Goal: Information Seeking & Learning: Learn about a topic

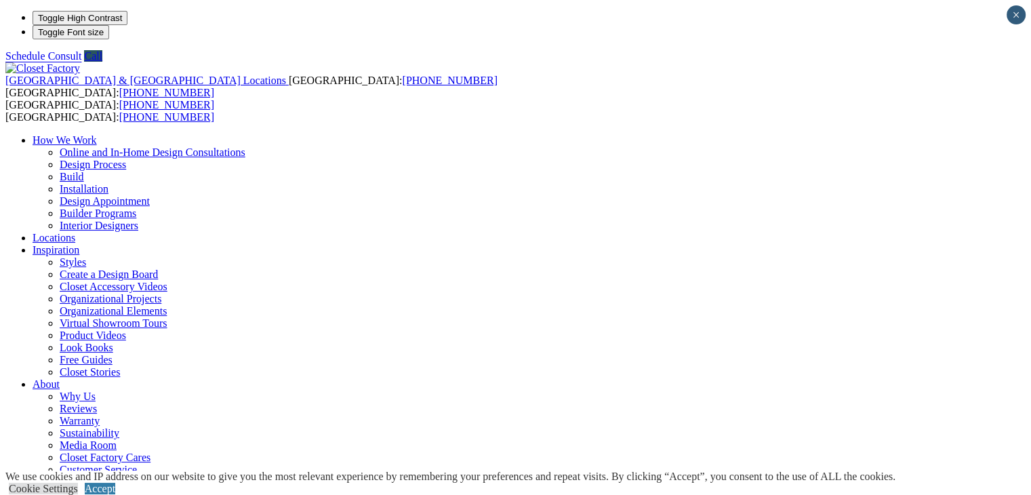
type input "*****"
click input "*" at bounding box center [0, 0] width 0 height 0
click at [956, 62] on div "United States & Canada Locations USA: (800) 838-7995 CANADA: (888) 237-5650 USA…" at bounding box center [515, 305] width 1021 height 486
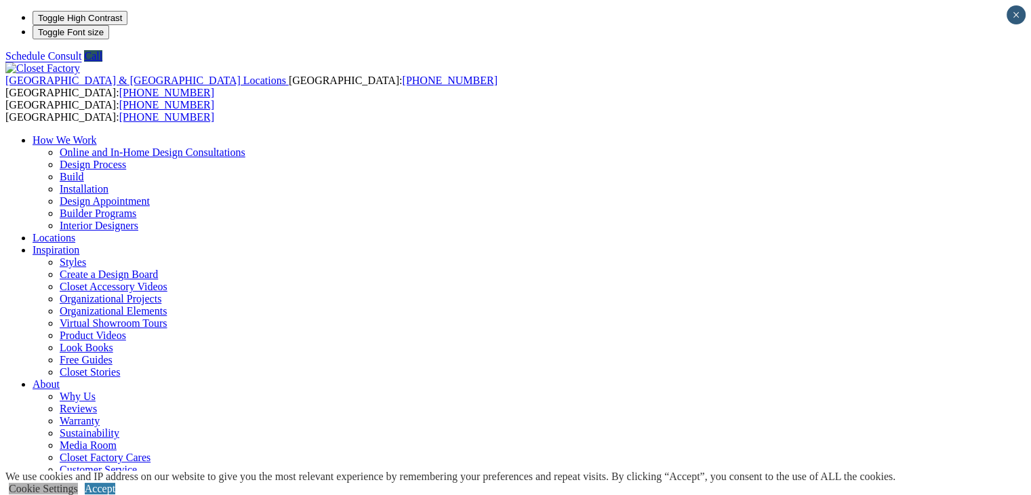
click at [78, 483] on link "Cookie Settings" at bounding box center [43, 489] width 69 height 12
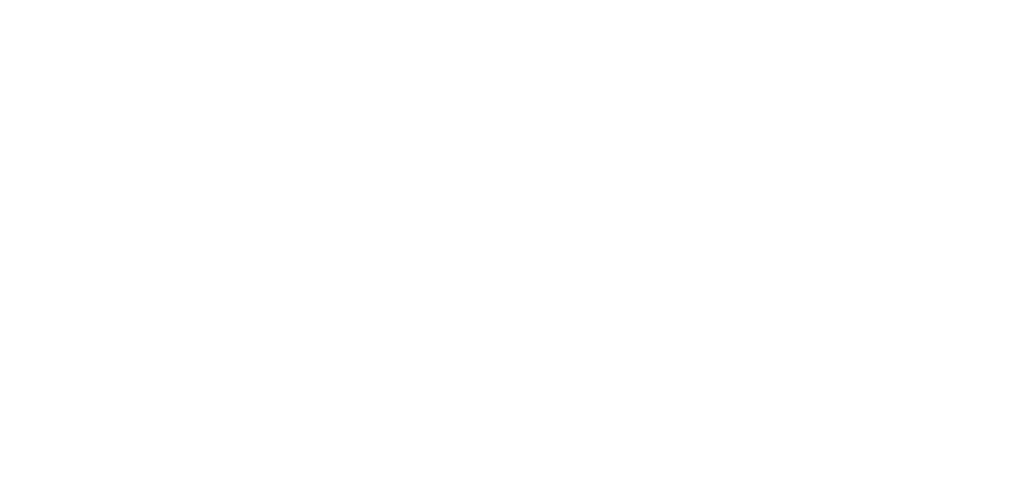
scroll to position [2428, 0]
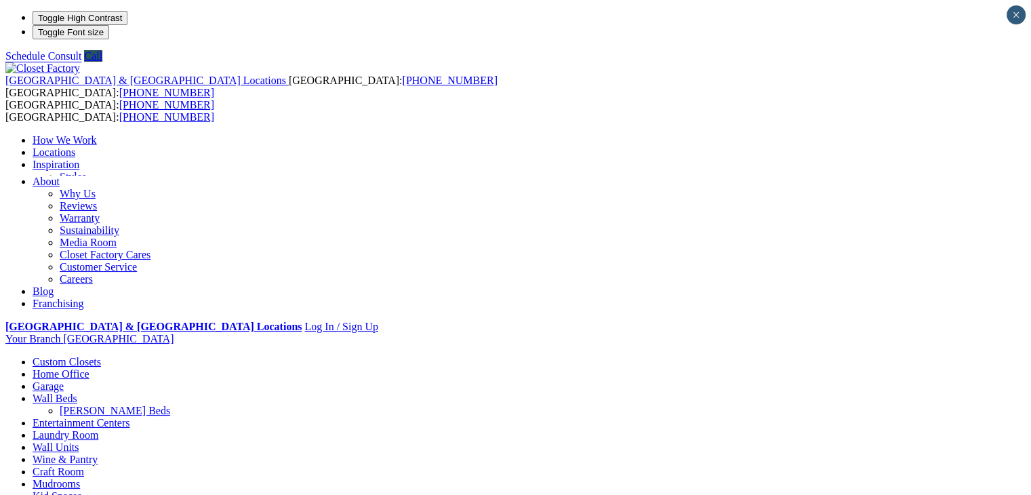
click at [86, 171] on link "Styles" at bounding box center [73, 177] width 26 height 12
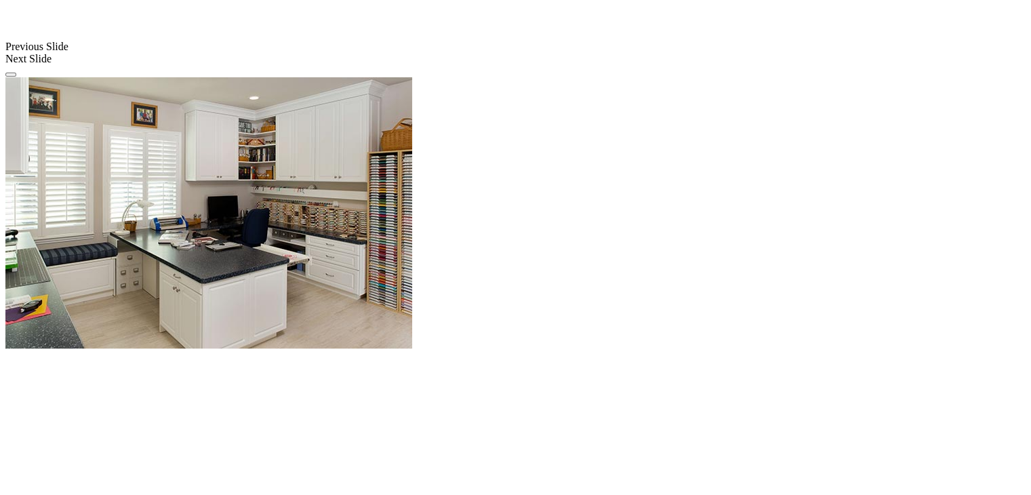
scroll to position [1067, 0]
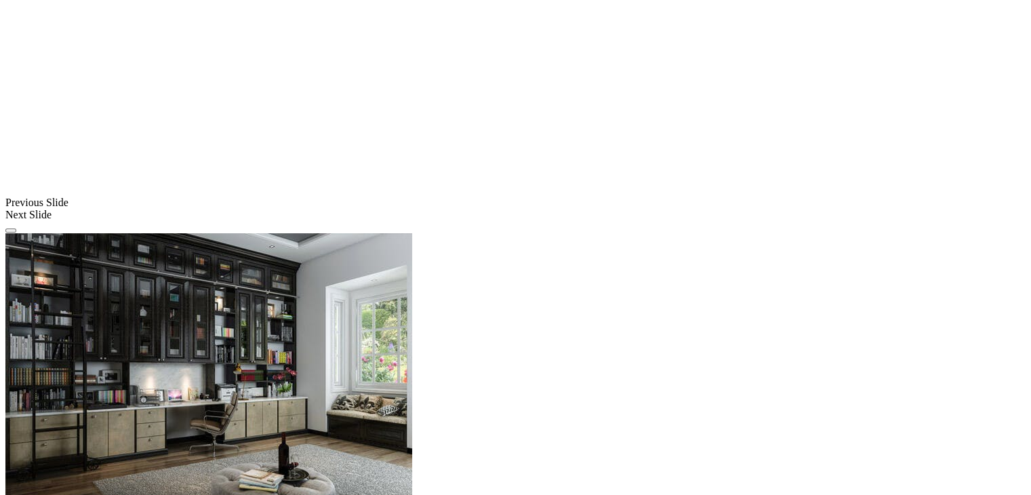
scroll to position [1142, 0]
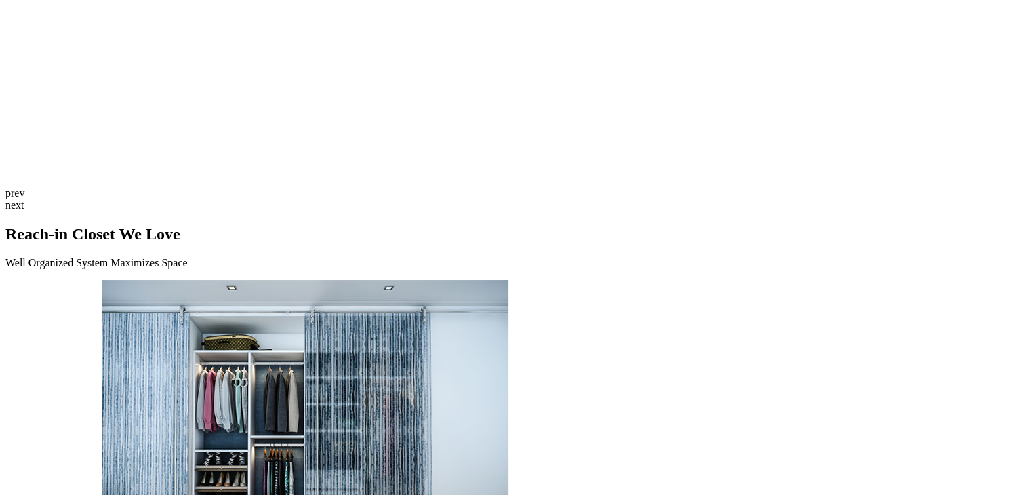
scroll to position [3233, 0]
